Goal: Information Seeking & Learning: Learn about a topic

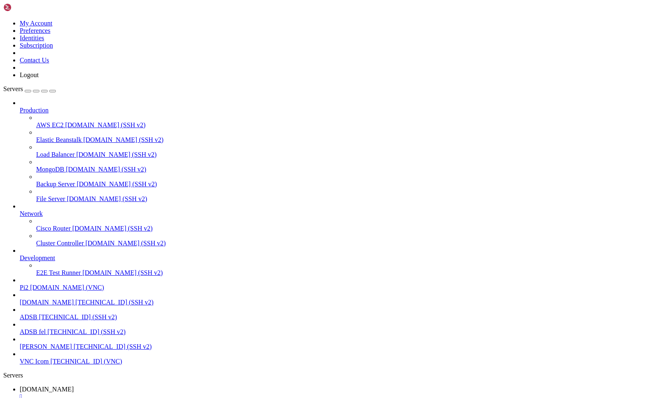
scroll to position [2901, 0]
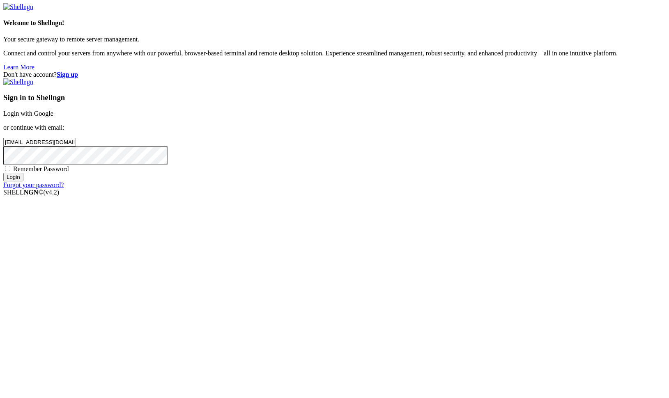
click at [23, 181] on input "Login" at bounding box center [13, 177] width 20 height 9
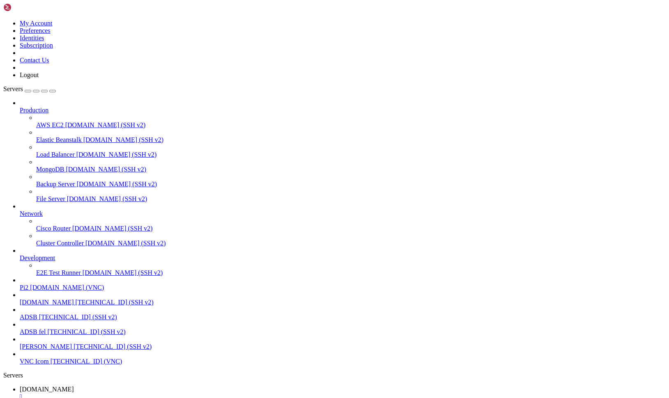
scroll to position [42, 0]
click at [50, 299] on span "[DOMAIN_NAME]" at bounding box center [47, 302] width 54 height 7
drag, startPoint x: 51, startPoint y: 967, endPoint x: 7, endPoint y: 674, distance: 296.7
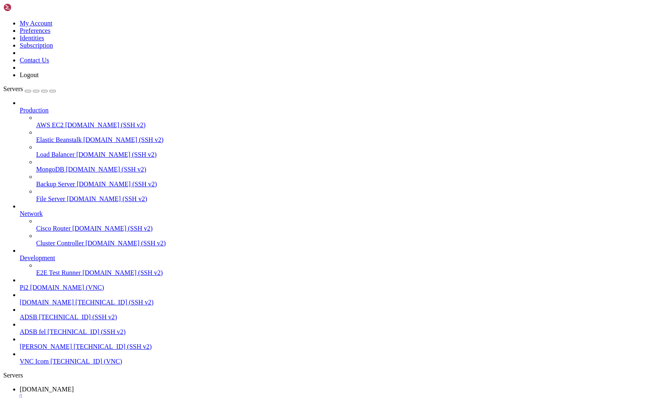
drag, startPoint x: 53, startPoint y: 968, endPoint x: 7, endPoint y: 729, distance: 243.7
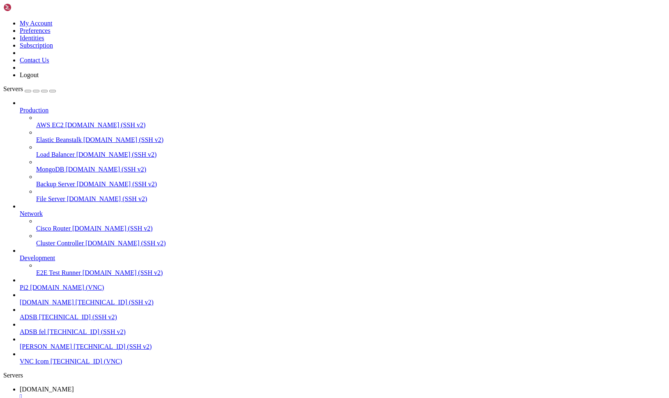
scroll to position [690, 0]
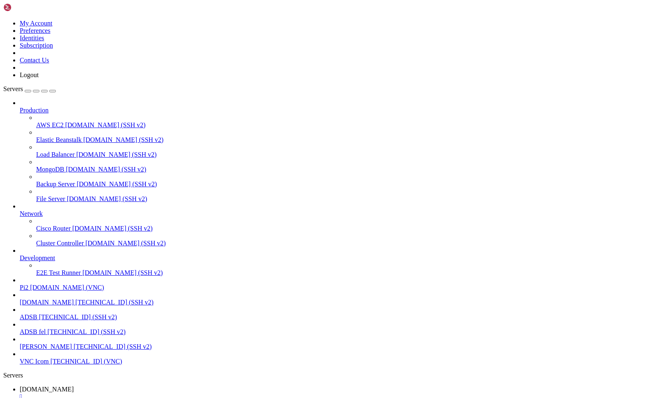
drag, startPoint x: 53, startPoint y: 968, endPoint x: 8, endPoint y: 736, distance: 235.9
drag, startPoint x: 50, startPoint y: 967, endPoint x: 7, endPoint y: 762, distance: 209.2
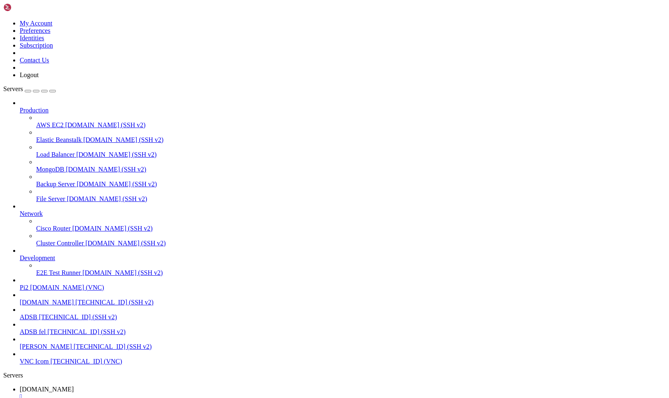
scroll to position [1973, 0]
drag, startPoint x: 50, startPoint y: 967, endPoint x: 7, endPoint y: 721, distance: 249.9
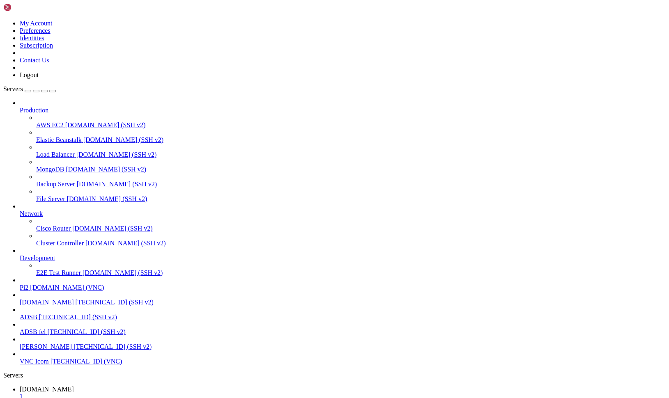
drag, startPoint x: 57, startPoint y: 969, endPoint x: 8, endPoint y: 646, distance: 326.7
copy div "lo@ip2 : ~ $ # Dolorsi/AM consectetur (adipisci el seddoeius tempor) inci utla …"
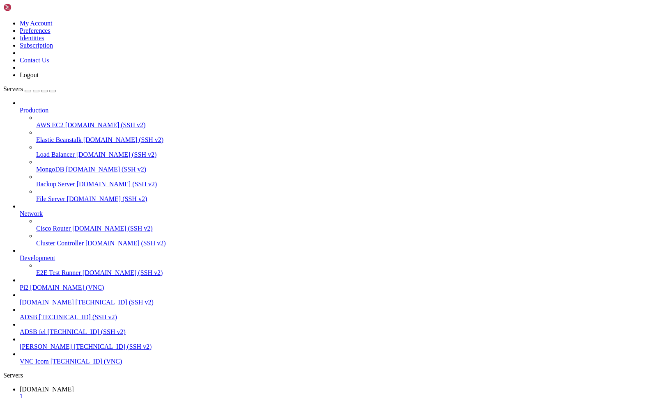
scroll to position [2642, 0]
drag, startPoint x: 153, startPoint y: 970, endPoint x: 7, endPoint y: 832, distance: 201.2
drag, startPoint x: 47, startPoint y: 967, endPoint x: 7, endPoint y: 940, distance: 48.2
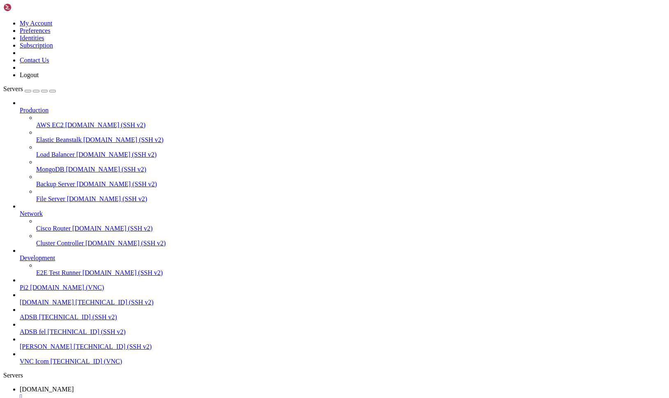
copy div "pi@pi2 : ~ $ sudo ss -ltnp 'sport = :80' || sudo netstat -ltnp | grep ':80' Sta…"
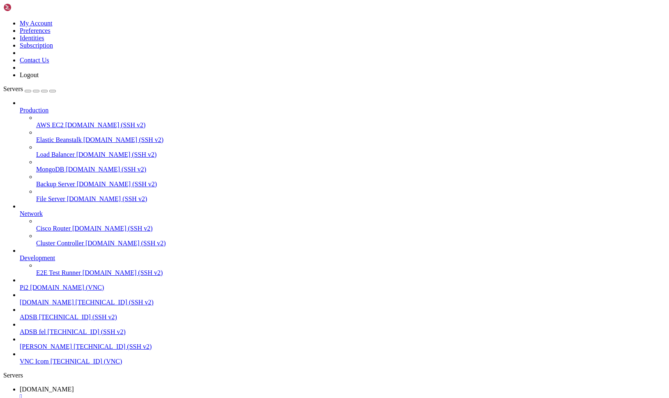
scroll to position [3118, 0]
drag, startPoint x: 6, startPoint y: 703, endPoint x: 76, endPoint y: 877, distance: 187.8
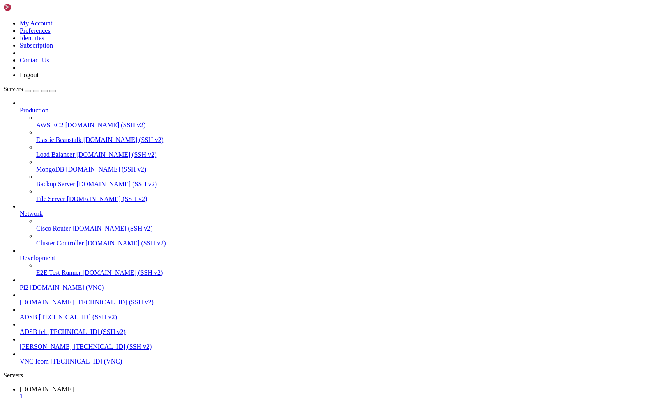
scroll to position [3161, 0]
drag, startPoint x: 162, startPoint y: 969, endPoint x: 7, endPoint y: 662, distance: 343.3
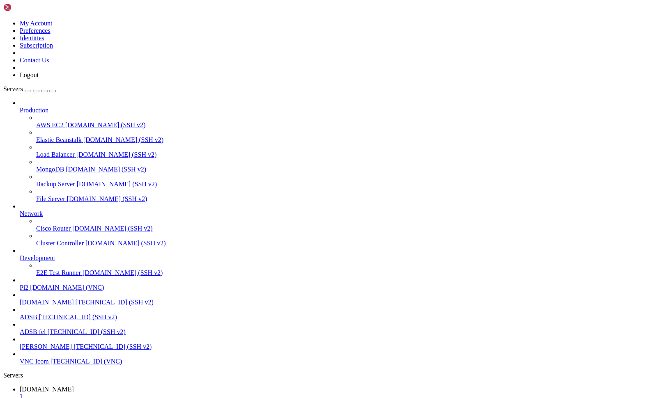
drag, startPoint x: 165, startPoint y: 973, endPoint x: 54, endPoint y: 997, distance: 113.4
drag, startPoint x: 155, startPoint y: 970, endPoint x: 8, endPoint y: 790, distance: 232.3
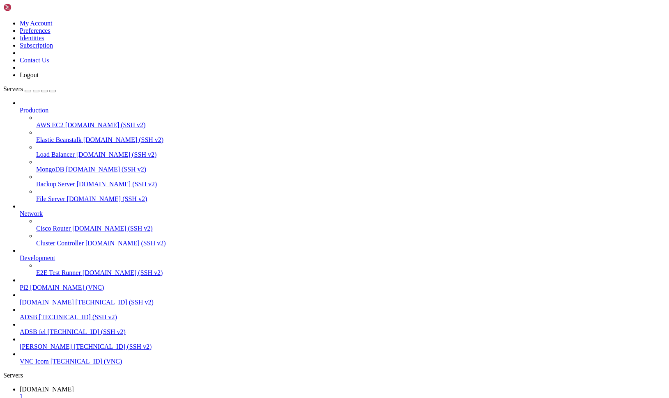
copy div "pi@pi2 : ~ $ sudo nmap -sV --script http-server-header,http-title,http-headers …"
drag, startPoint x: 57, startPoint y: 969, endPoint x: 7, endPoint y: 794, distance: 182.4
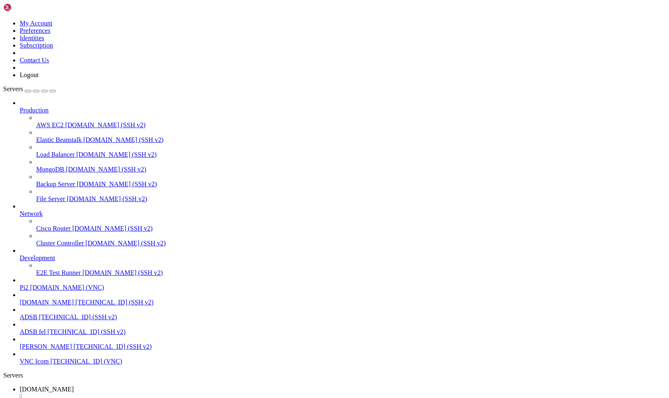
copy div "pi@pi2 : ~ $ sudo nmap -O -sV [TECHNICAL_ID] Starting Nmap 7.80 ( [URL][DOMAIN_…"
drag, startPoint x: 51, startPoint y: 971, endPoint x: 7, endPoint y: 770, distance: 205.4
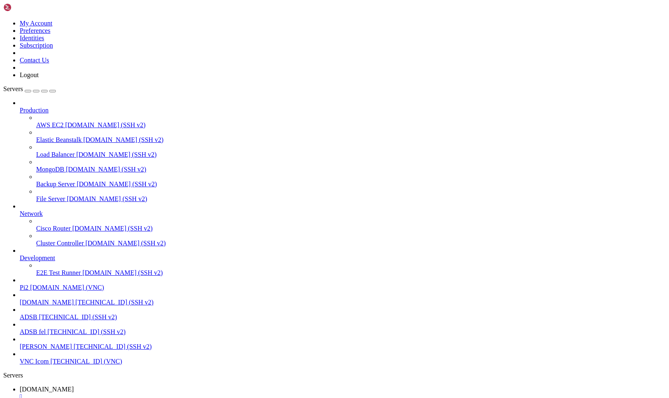
drag, startPoint x: 22, startPoint y: 954, endPoint x: 7, endPoint y: 772, distance: 183.3
copy div "lo@ip2 : ~ $ # 2) DolORSI-amet (Consect adipis elit sed) doei temp -iN -u246 --…"
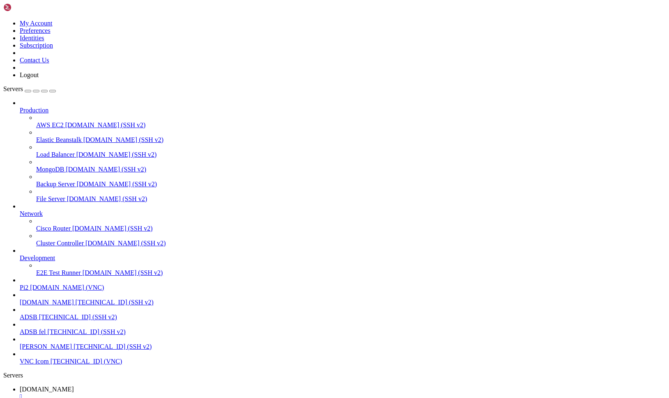
scroll to position [4860, 0]
drag, startPoint x: 54, startPoint y: 969, endPoint x: 8, endPoint y: 914, distance: 71.3
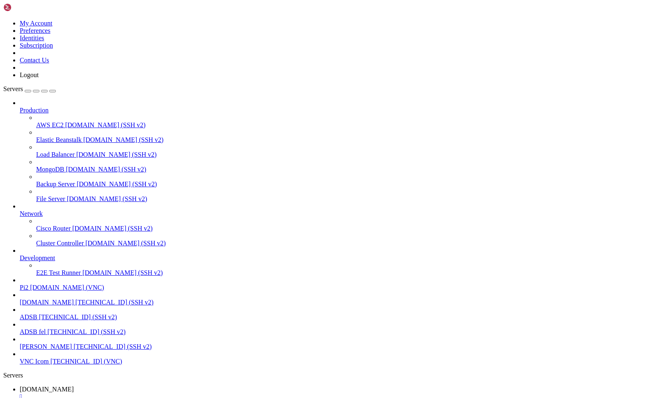
drag, startPoint x: 6, startPoint y: 661, endPoint x: 89, endPoint y: 866, distance: 221.5
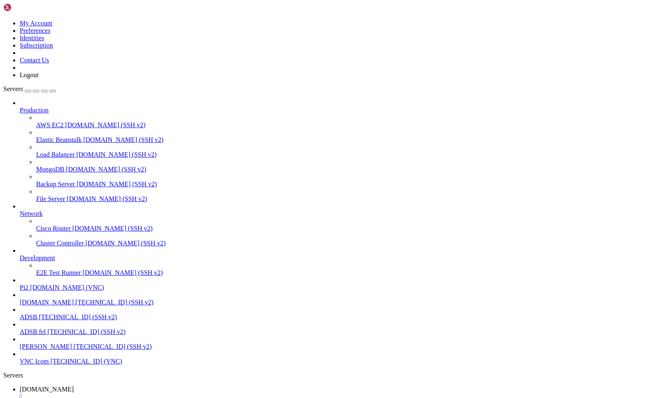
drag, startPoint x: 7, startPoint y: 663, endPoint x: 75, endPoint y: 716, distance: 86.6
drag, startPoint x: 55, startPoint y: 967, endPoint x: 8, endPoint y: 655, distance: 315.6
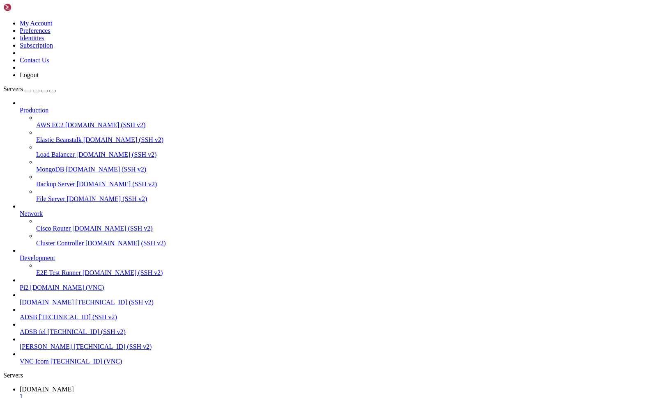
drag, startPoint x: 53, startPoint y: 970, endPoint x: 9, endPoint y: 689, distance: 284.3
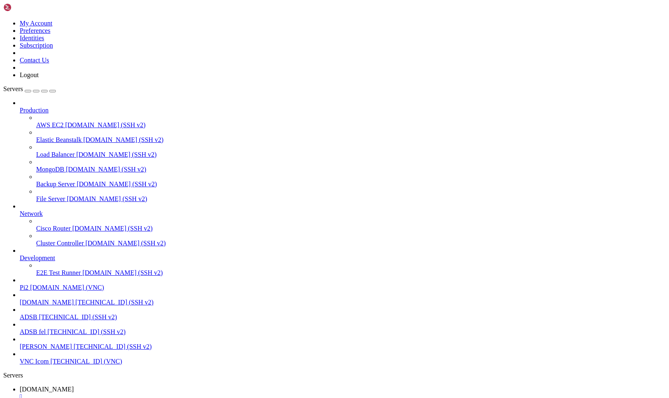
scroll to position [5946, 0]
drag, startPoint x: 50, startPoint y: 969, endPoint x: 7, endPoint y: 927, distance: 59.5
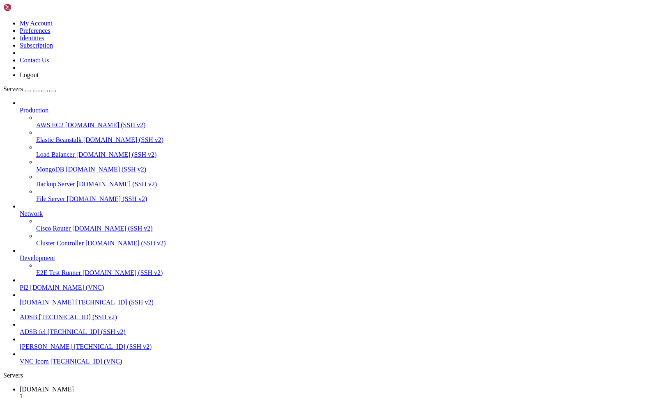
drag, startPoint x: 52, startPoint y: 967, endPoint x: 7, endPoint y: 701, distance: 269.4
drag, startPoint x: 55, startPoint y: 970, endPoint x: 7, endPoint y: 663, distance: 310.3
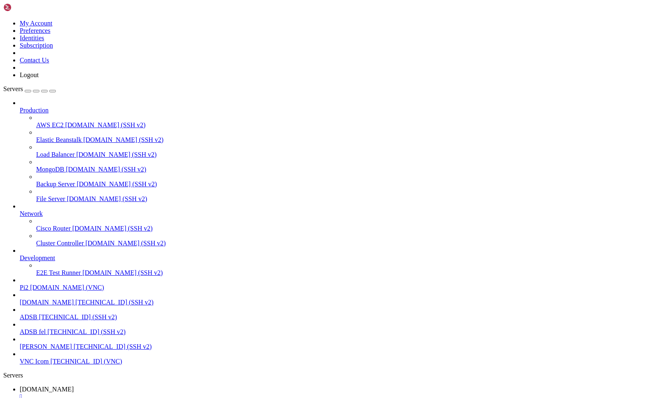
drag, startPoint x: 52, startPoint y: 967, endPoint x: 8, endPoint y: 660, distance: 310.1
copy div "pi@pi2 : ~ $ sudo nmap -sV -O [TECHNICAL_ID] -oN /tmp/nmap_115.txt cat /tmp/nma…"
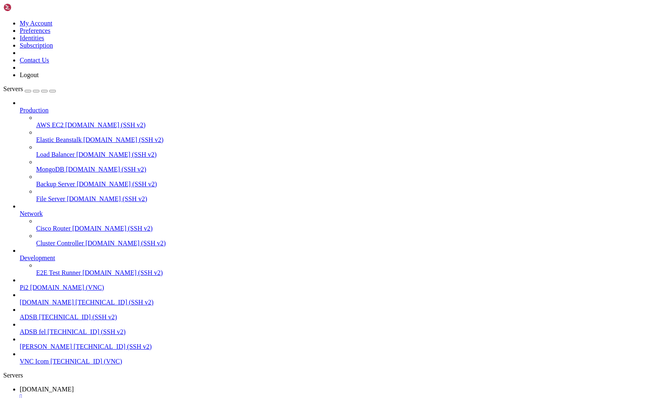
scroll to position [8499, 0]
drag, startPoint x: 51, startPoint y: 970, endPoint x: 8, endPoint y: 661, distance: 312.1
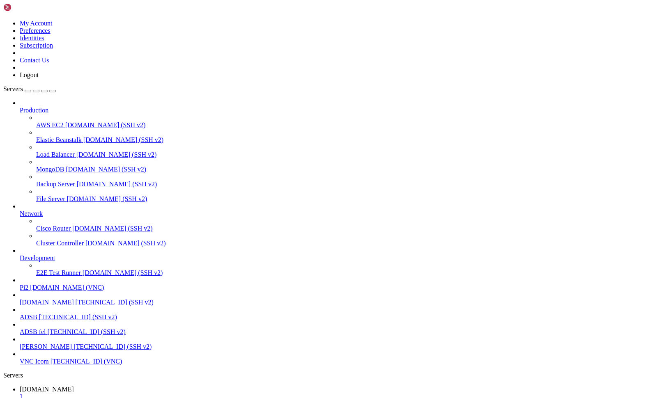
drag, startPoint x: 69, startPoint y: 966, endPoint x: 7, endPoint y: 649, distance: 322.9
copy div "pi@pi2 : ~ $ curl -v [URL][TECHNICAL_ID] 2>&1 | sed -n '1,120p' * Trying [TECHN…"
drag, startPoint x: 5, startPoint y: 737, endPoint x: 108, endPoint y: 912, distance: 203.4
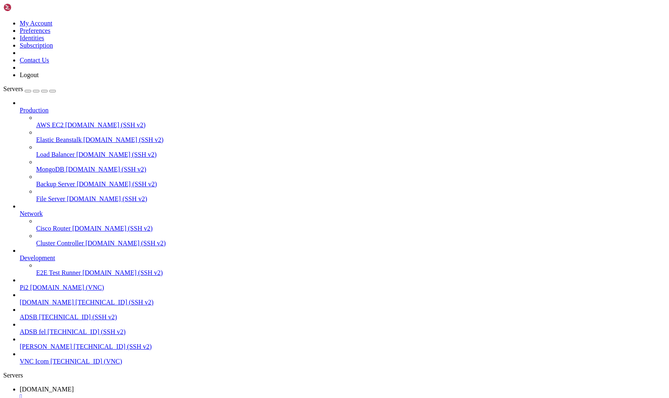
drag, startPoint x: 69, startPoint y: 925, endPoint x: 7, endPoint y: 735, distance: 199.4
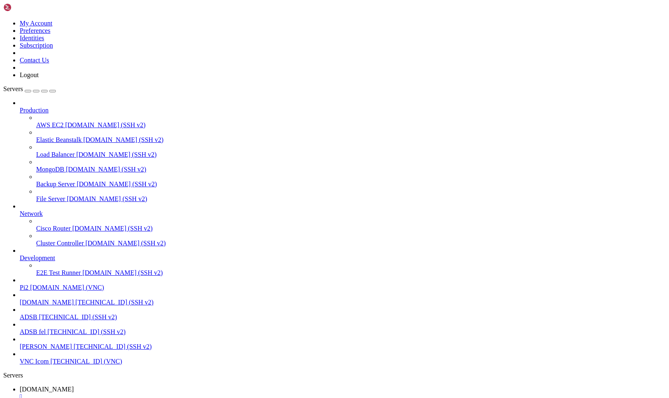
copy div "lo@ip4 : ~/dolors $ amet -c3 555.846.33.259 # adipi elitsedd ei tempori utlabo-…"
drag, startPoint x: 77, startPoint y: 970, endPoint x: 8, endPoint y: 854, distance: 135.4
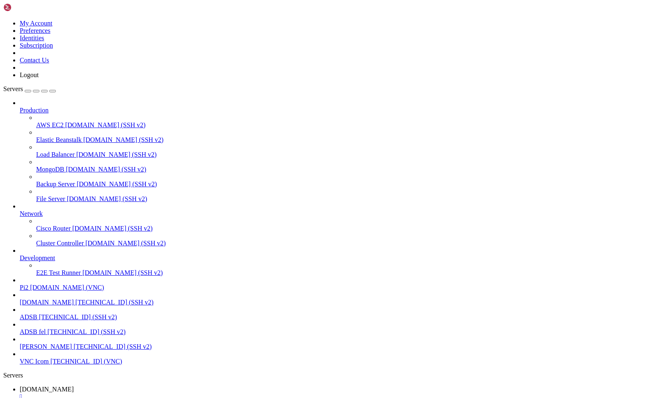
scroll to position [10110, 0]
drag, startPoint x: 83, startPoint y: 969, endPoint x: 7, endPoint y: 932, distance: 84.8
drag, startPoint x: 5, startPoint y: 962, endPoint x: 298, endPoint y: 957, distance: 293.1
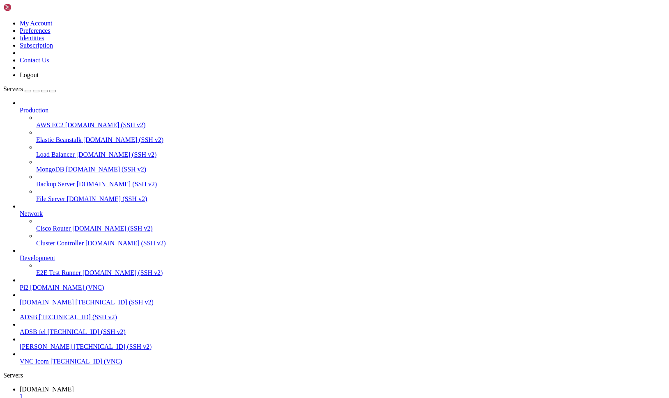
drag, startPoint x: 83, startPoint y: 969, endPoint x: 7, endPoint y: 847, distance: 143.1
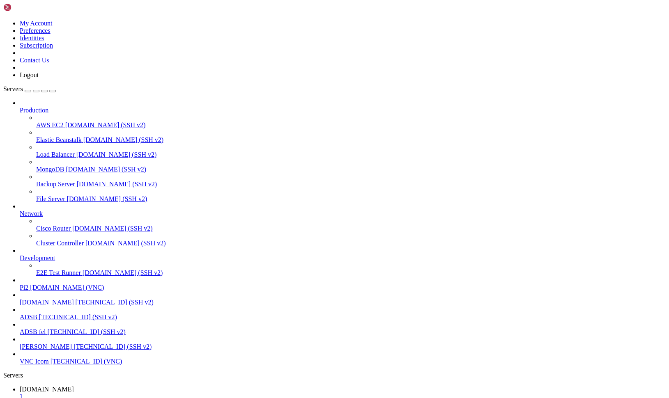
drag, startPoint x: 76, startPoint y: 967, endPoint x: 7, endPoint y: 820, distance: 162.5
copy div "pi@pi2 : ~/sjovik $ cat [DOMAIN_NAME] #!/bin/sh sudo ffmpeg -rtsp_transport tcp…"
